Goal: Navigation & Orientation: Find specific page/section

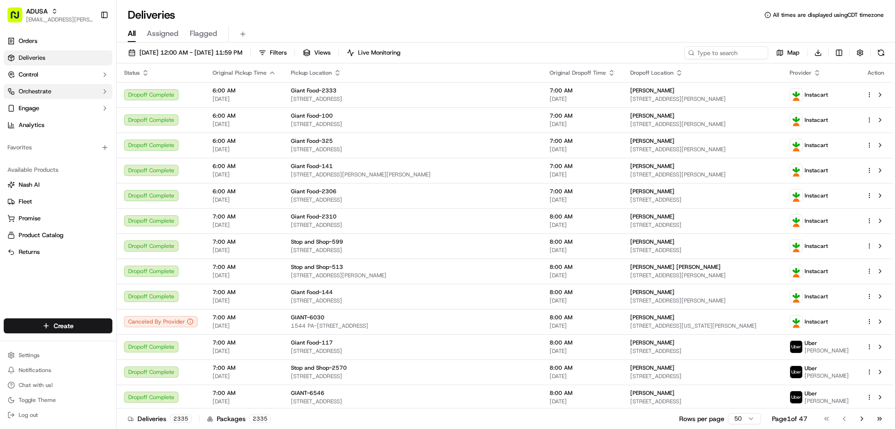
click at [34, 90] on span "Orchestrate" at bounding box center [35, 91] width 33 height 8
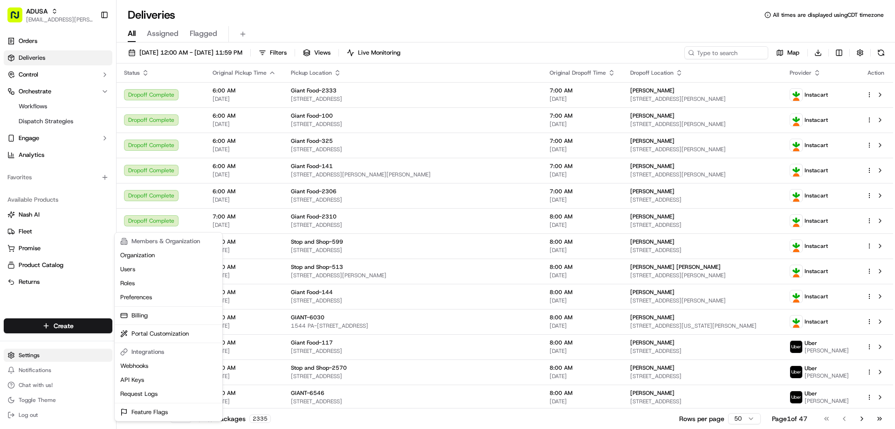
click at [22, 354] on html "[PERSON_NAME] [PERSON_NAME][EMAIL_ADDRESS][PERSON_NAME][DOMAIN_NAME] Toggle Sid…" at bounding box center [447, 214] width 895 height 429
click at [30, 90] on html "[PERSON_NAME] [PERSON_NAME][EMAIL_ADDRESS][PERSON_NAME][DOMAIN_NAME] Toggle Sid…" at bounding box center [447, 214] width 895 height 429
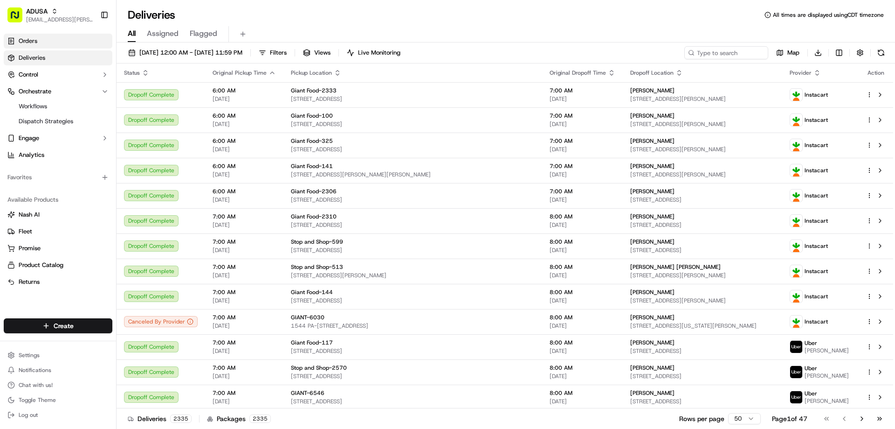
click at [28, 42] on span "Orders" at bounding box center [28, 41] width 19 height 8
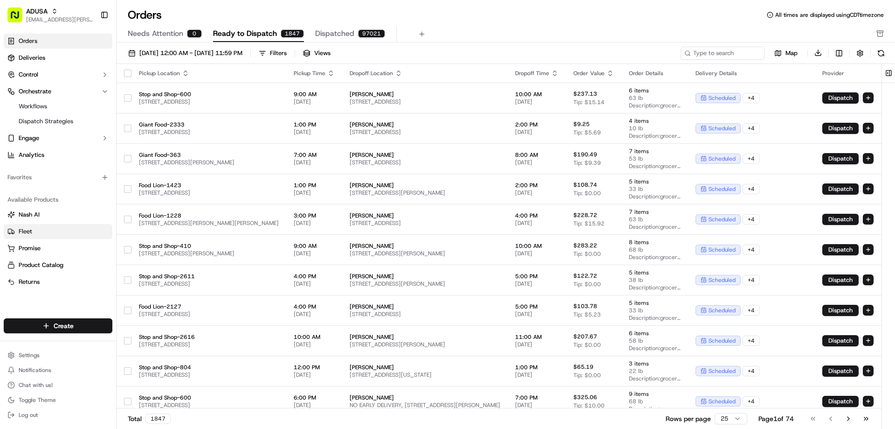
click at [22, 230] on span "Fleet" at bounding box center [26, 231] width 14 height 8
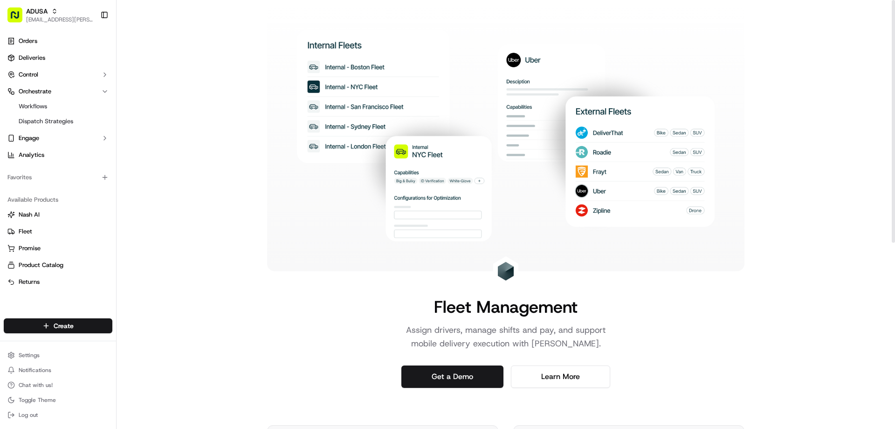
click at [799, 49] on div "Fleet Management Assign drivers, manage shifts and pay, and support mobile deli…" at bounding box center [506, 379] width 779 height 758
click at [41, 52] on link "Deliveries" at bounding box center [58, 57] width 109 height 15
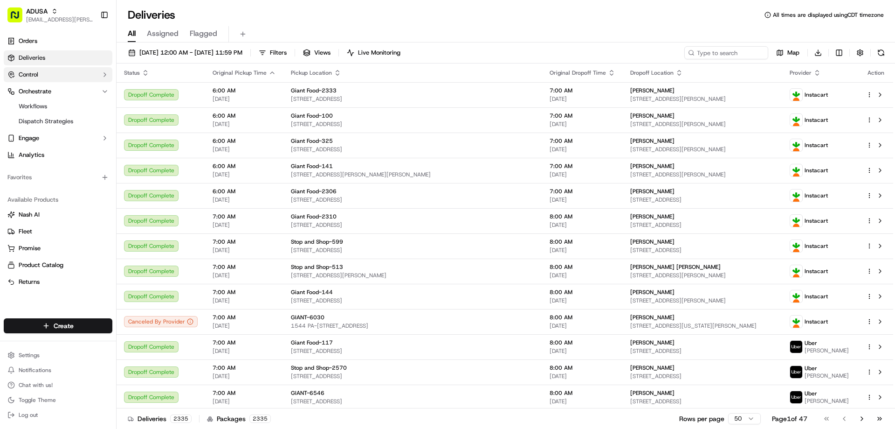
click at [26, 75] on span "Control" at bounding box center [29, 74] width 20 height 8
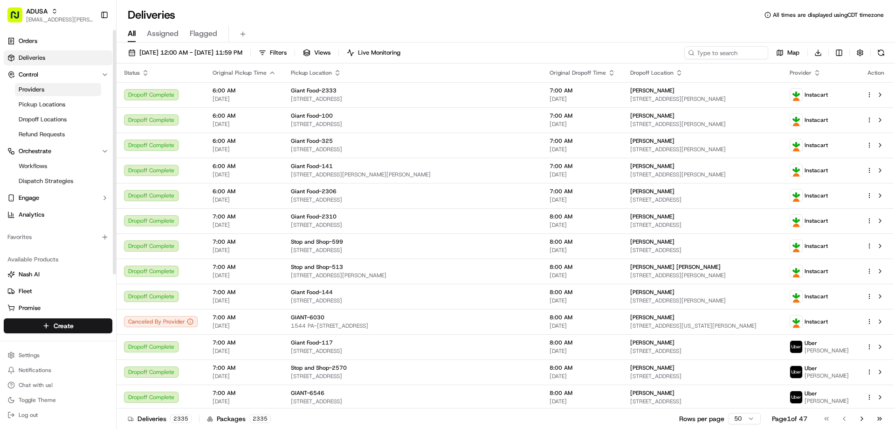
click at [33, 90] on span "Providers" at bounding box center [32, 89] width 26 height 8
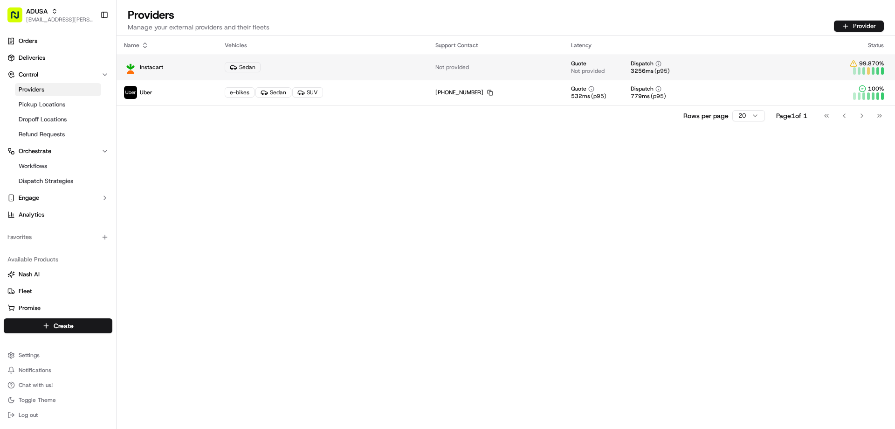
click at [187, 73] on p "Instacart" at bounding box center [167, 67] width 86 height 13
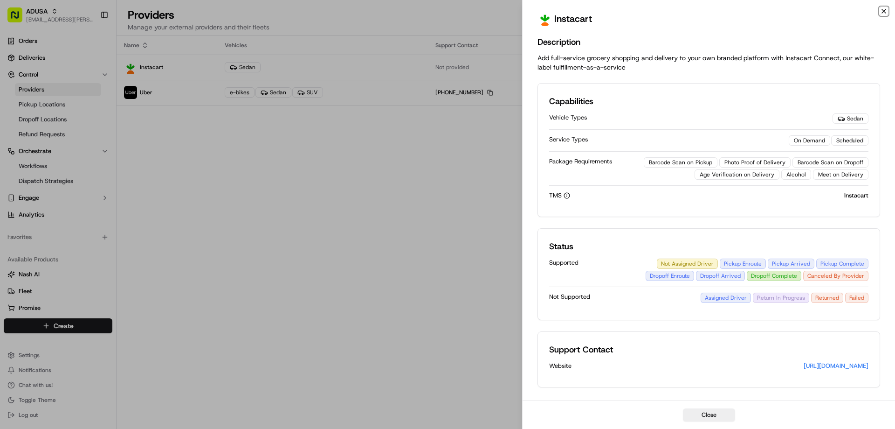
click at [885, 14] on icon "button" at bounding box center [883, 10] width 7 height 7
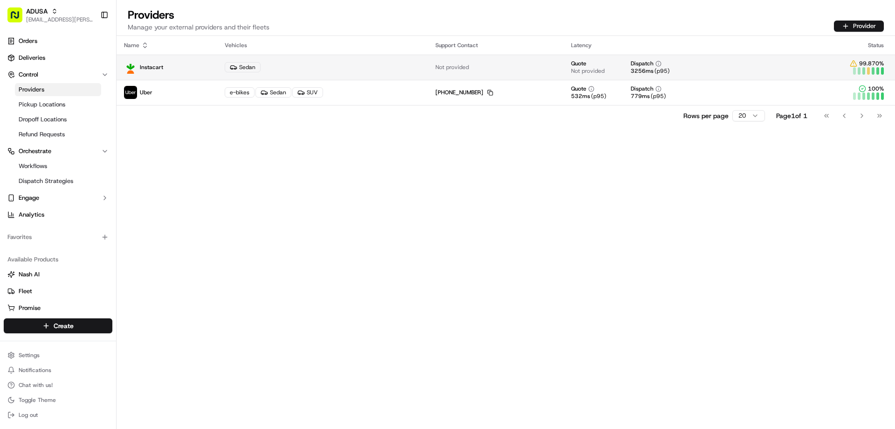
click at [348, 64] on div "Sedan" at bounding box center [323, 67] width 196 height 10
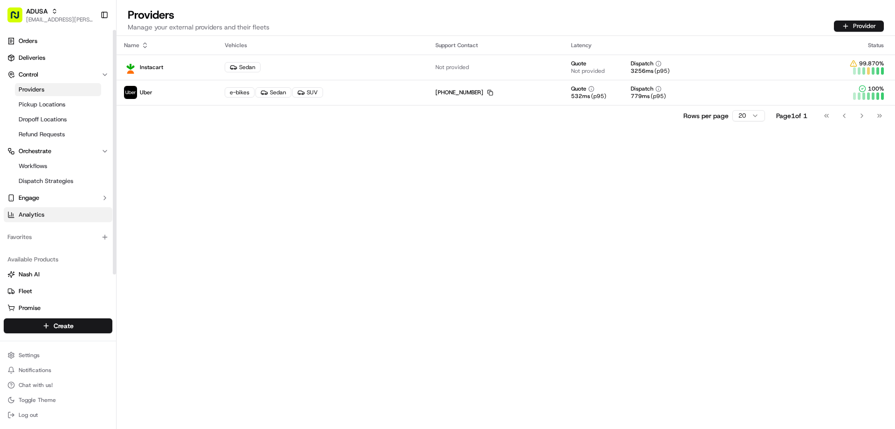
click at [24, 215] on span "Analytics" at bounding box center [32, 214] width 26 height 8
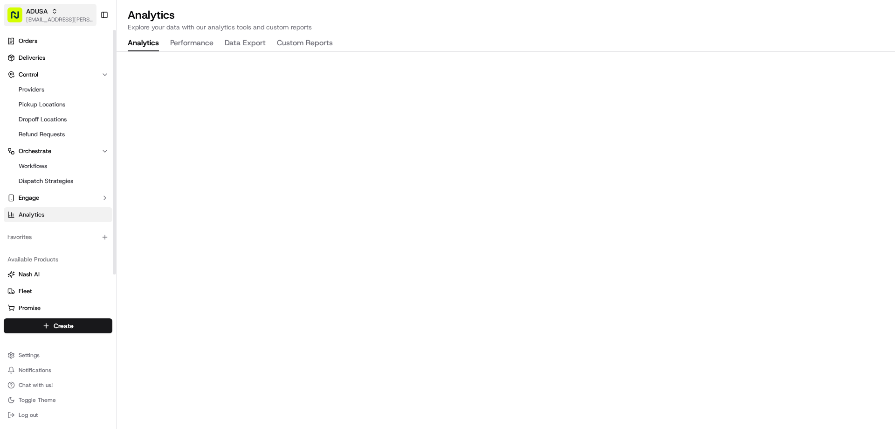
click at [42, 14] on span "ADUSA" at bounding box center [36, 11] width 21 height 9
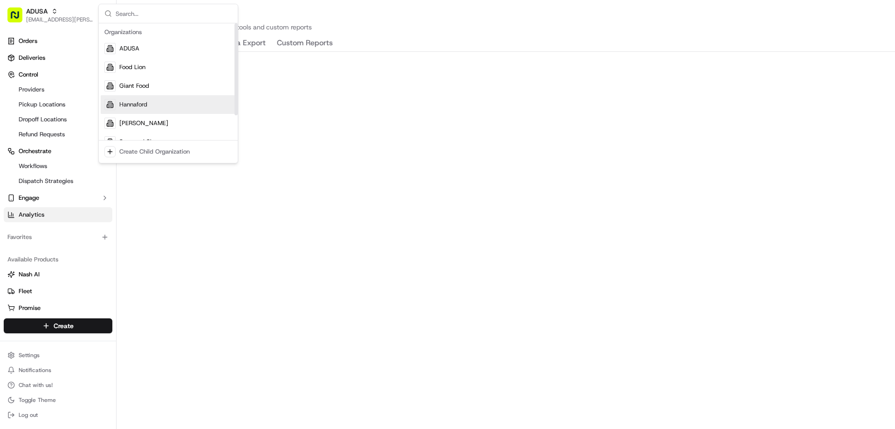
click at [145, 108] on span "Hannaford" at bounding box center [133, 104] width 28 height 8
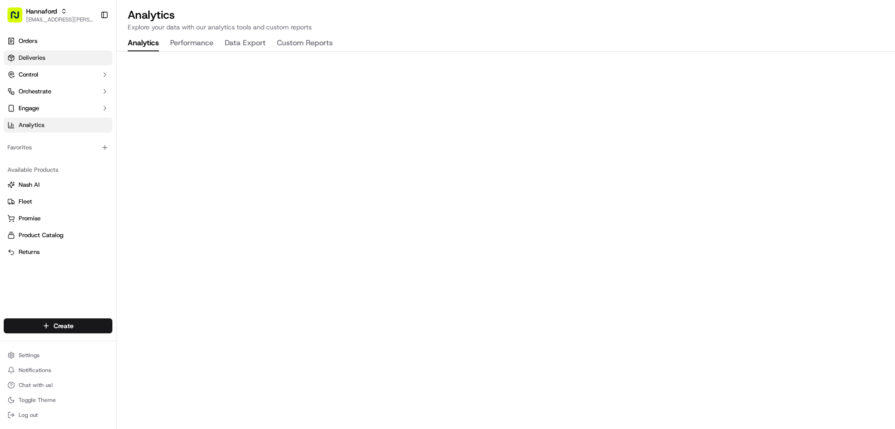
click at [31, 56] on span "Deliveries" at bounding box center [32, 58] width 27 height 8
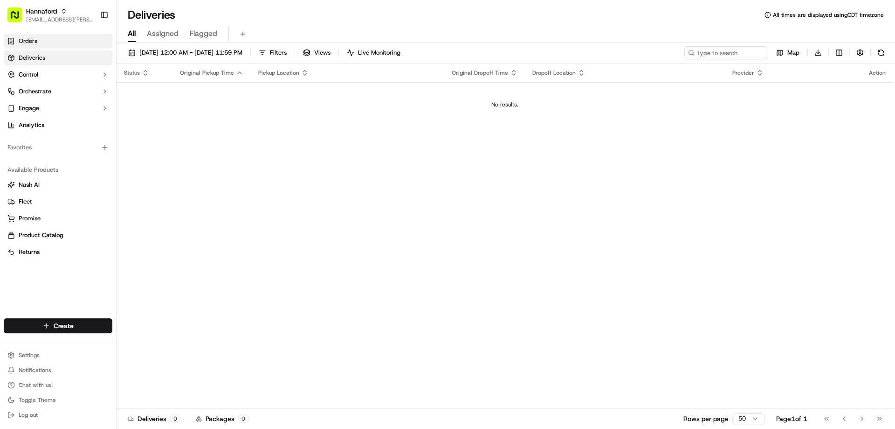
click at [30, 41] on span "Orders" at bounding box center [28, 41] width 19 height 8
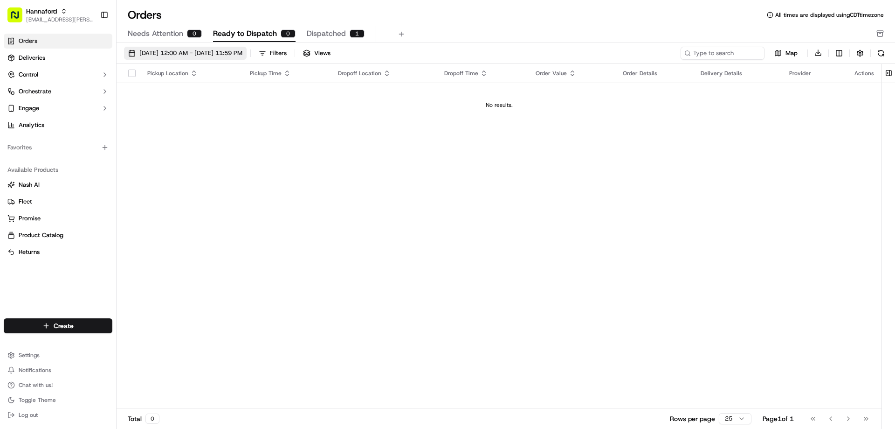
click at [161, 51] on span "[DATE] 12:00 AM - [DATE] 11:59 PM" at bounding box center [190, 53] width 103 height 8
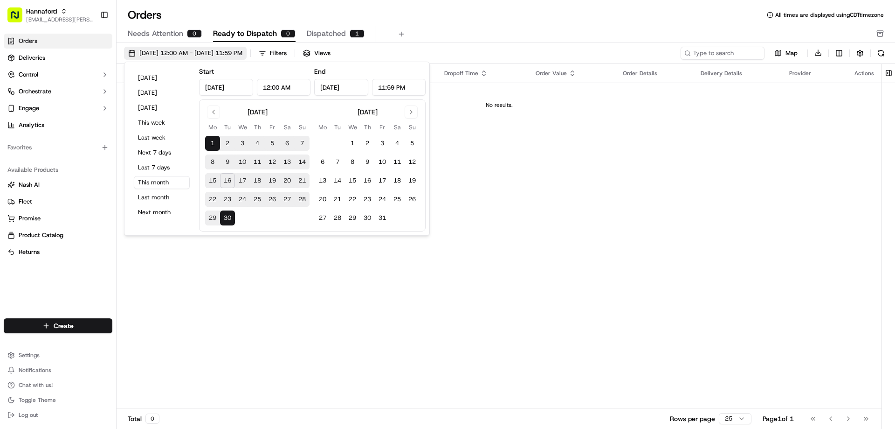
click at [163, 54] on span "[DATE] 12:00 AM - [DATE] 11:59 PM" at bounding box center [190, 53] width 103 height 8
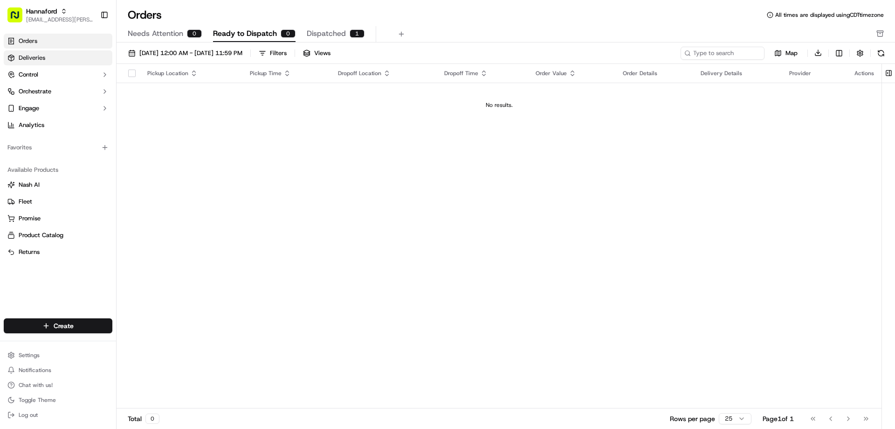
click at [37, 62] on link "Deliveries" at bounding box center [58, 57] width 109 height 15
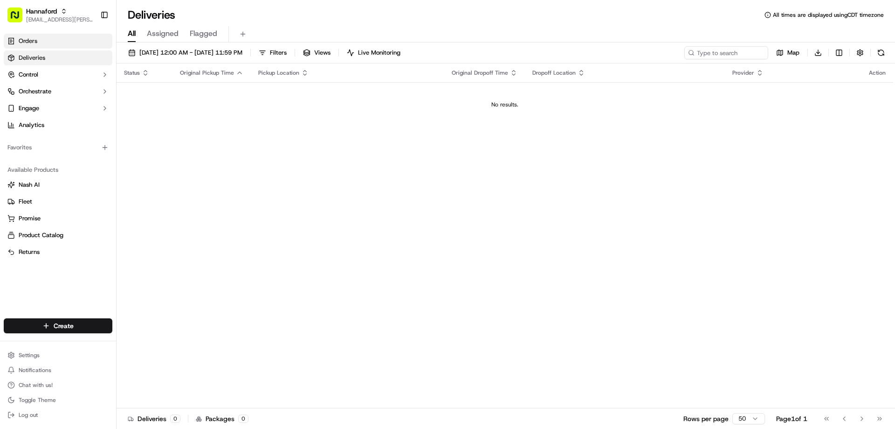
click at [37, 44] on span "Orders" at bounding box center [28, 41] width 19 height 8
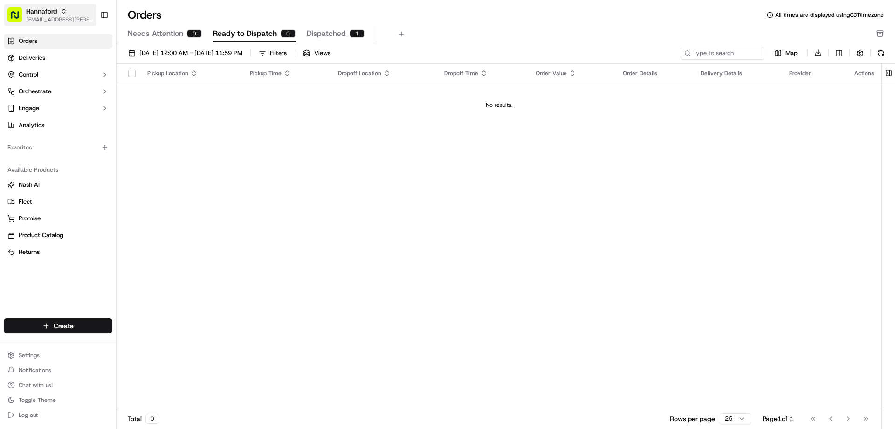
click at [65, 14] on div "Hannaford" at bounding box center [59, 11] width 67 height 9
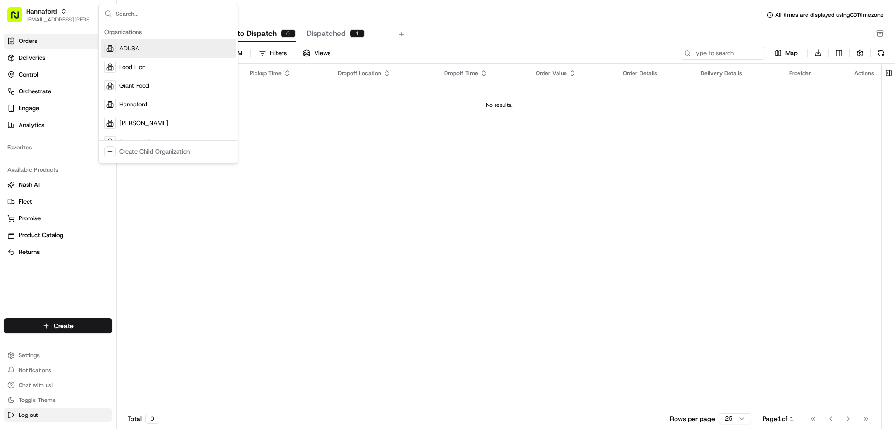
click at [22, 417] on span "Log out" at bounding box center [28, 414] width 19 height 7
